Goal: Task Accomplishment & Management: Manage account settings

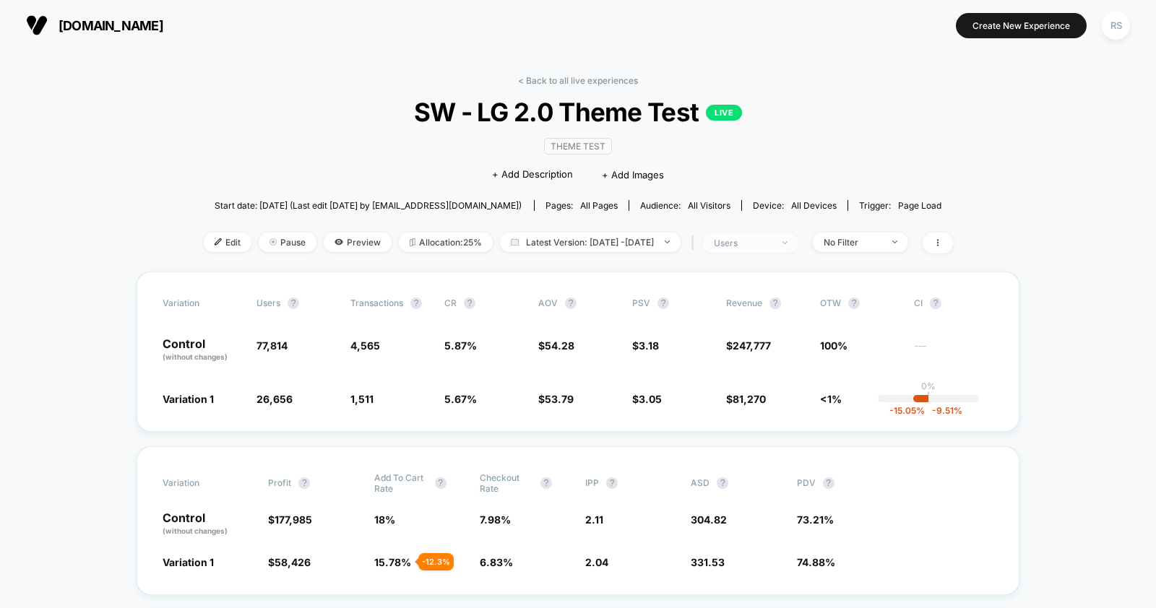
click at [771, 238] on div "users" at bounding box center [743, 243] width 58 height 11
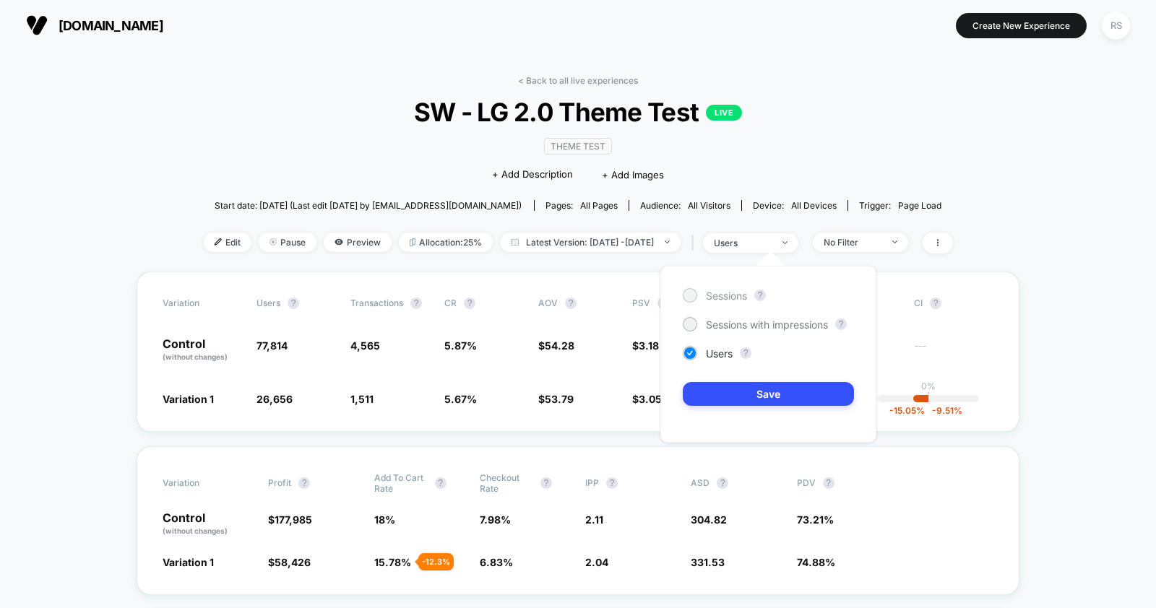
click at [713, 298] on span "Sessions" at bounding box center [726, 296] width 41 height 12
click at [748, 402] on button "Save" at bounding box center [768, 394] width 171 height 24
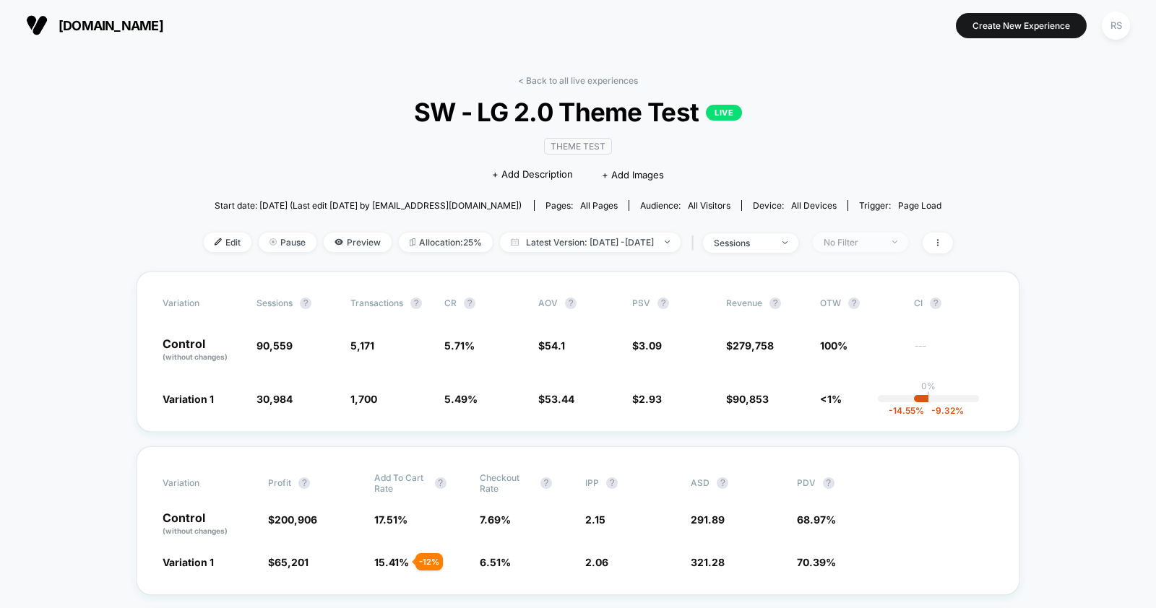
click at [881, 242] on div "No Filter" at bounding box center [852, 242] width 58 height 11
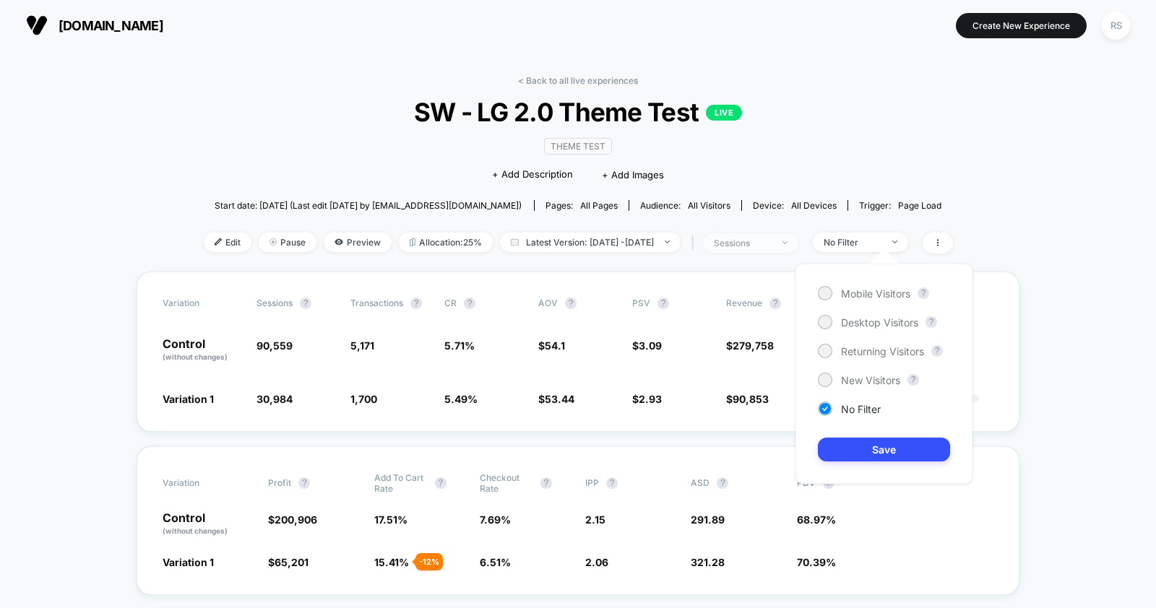
click at [771, 238] on div "sessions" at bounding box center [743, 243] width 58 height 11
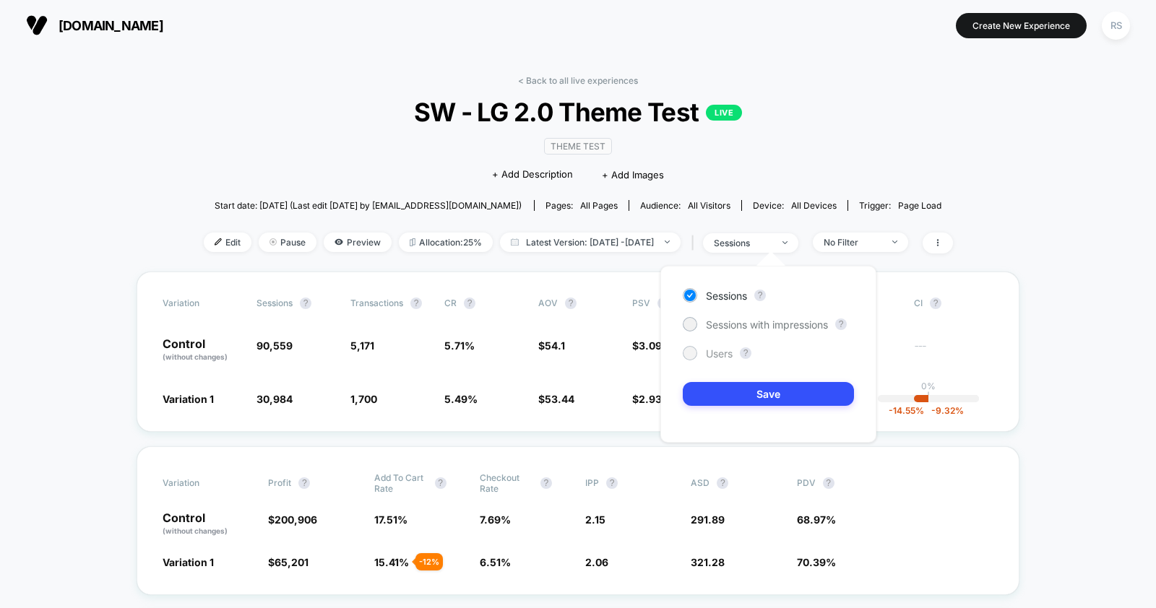
click at [725, 348] on span "Users" at bounding box center [719, 353] width 27 height 12
click at [734, 384] on button "Save" at bounding box center [768, 394] width 171 height 24
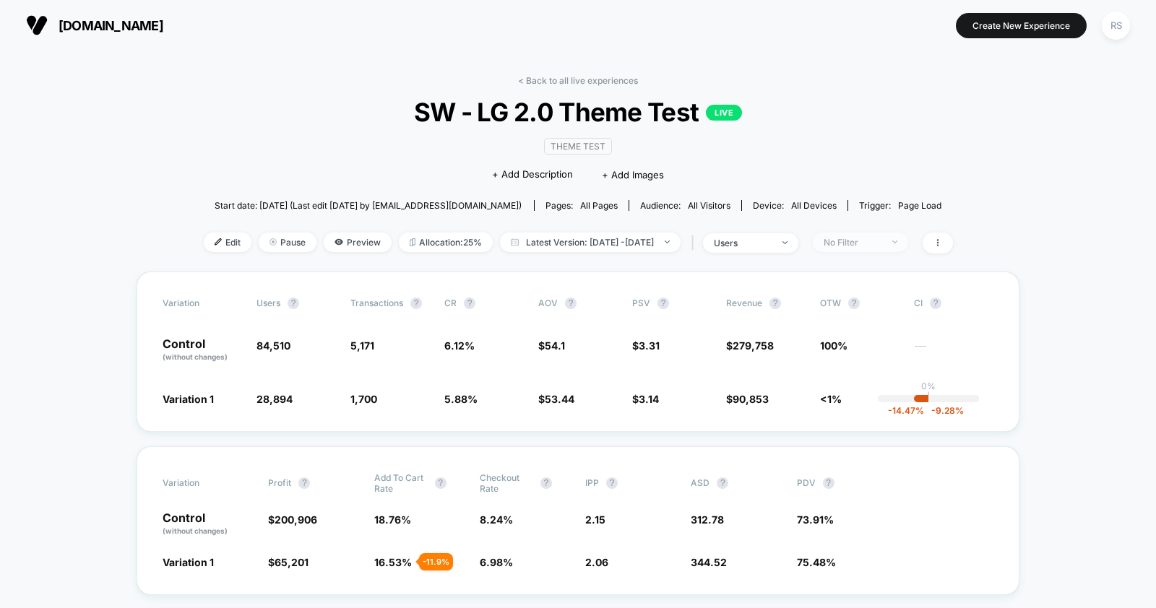
click at [908, 241] on span "No Filter" at bounding box center [860, 243] width 95 height 20
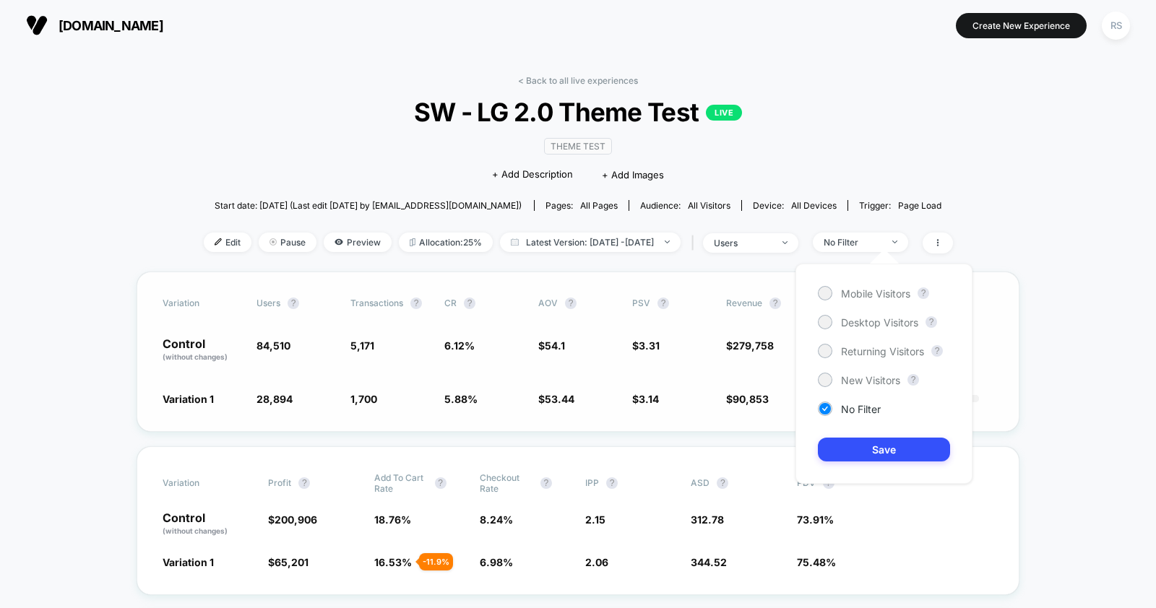
click at [1014, 420] on div "Variation users ? Transactions ? CR ? AOV ? PSV ? Revenue ? OTW ? CI ? Control …" at bounding box center [578, 352] width 883 height 160
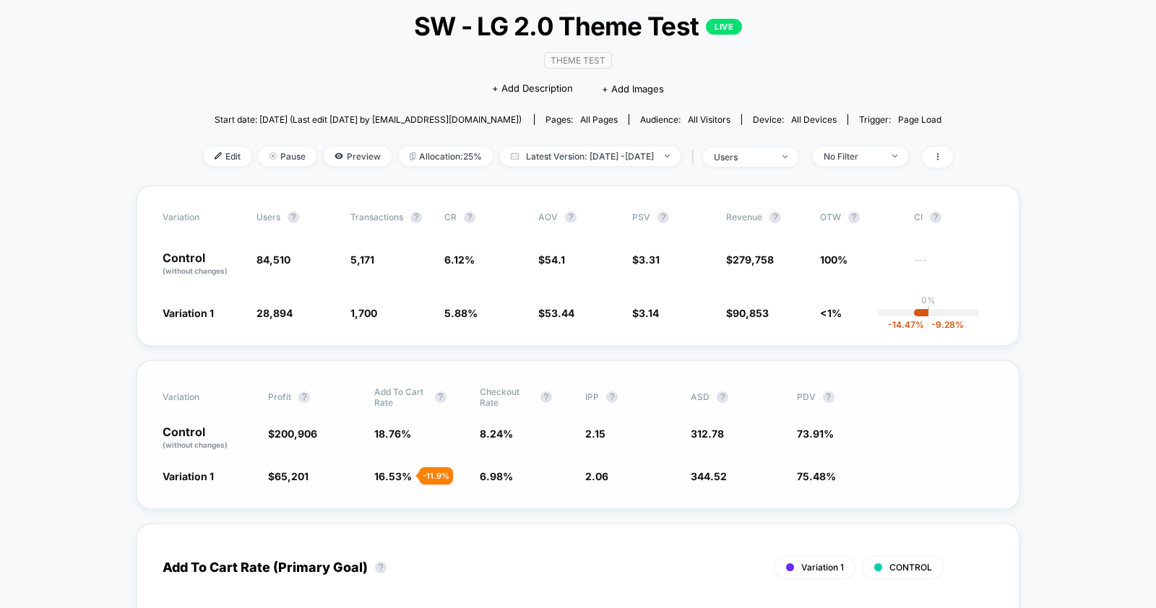
scroll to position [87, 0]
click at [407, 469] on span "16.53 %" at bounding box center [393, 475] width 38 height 12
